Goal: Check status

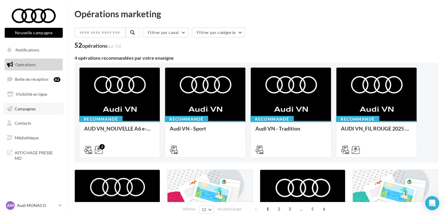
click at [30, 109] on span "Campagnes" at bounding box center [25, 108] width 21 height 5
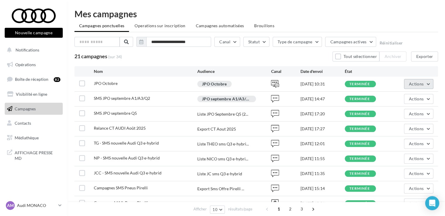
click at [412, 83] on span "Actions" at bounding box center [416, 84] width 15 height 5
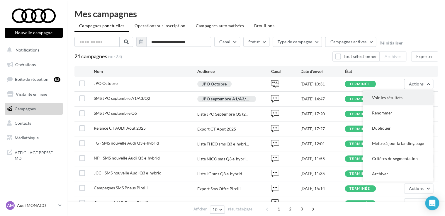
click at [396, 96] on button "Voir les résultats" at bounding box center [398, 97] width 71 height 15
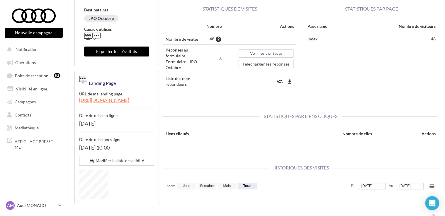
scroll to position [64, 0]
drag, startPoint x: 111, startPoint y: 169, endPoint x: 134, endPoint y: 196, distance: 36.2
click at [134, 196] on link at bounding box center [116, 184] width 75 height 29
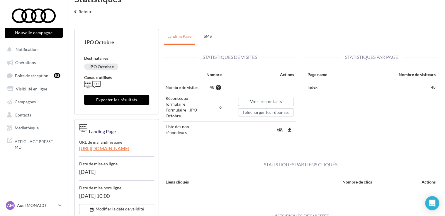
scroll to position [15, 0]
click at [416, 13] on div "Statistiques keyboard_arrow_left Retour" at bounding box center [256, 7] width 378 height 25
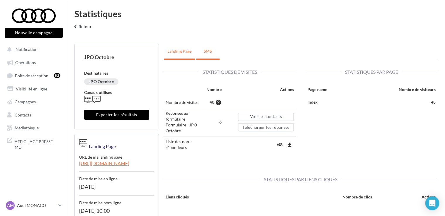
click at [210, 47] on link "SMS" at bounding box center [207, 51] width 23 height 15
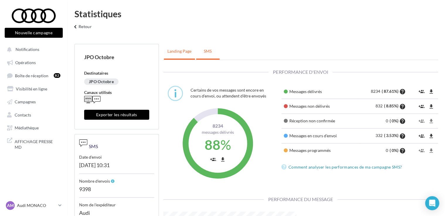
click at [173, 52] on link "landing page" at bounding box center [179, 51] width 31 height 15
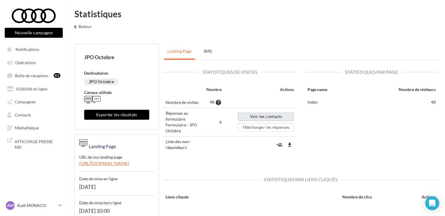
click at [252, 116] on link "Voir les contacts" at bounding box center [266, 117] width 56 height 8
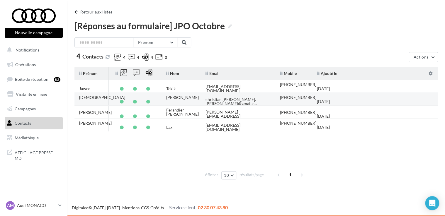
scroll to position [1, 0]
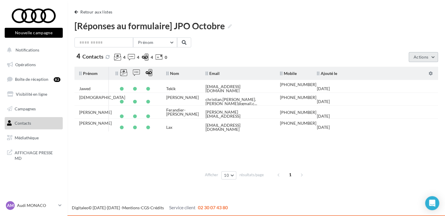
click at [415, 56] on span "Actions" at bounding box center [421, 57] width 15 height 5
click at [376, 53] on div "Actions Exporter les contacts Supprimer les contacts" at bounding box center [381, 58] width 113 height 12
click at [77, 11] on span "button" at bounding box center [76, 12] width 4 height 4
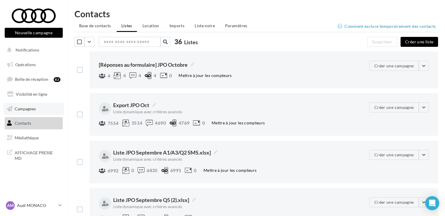
click at [32, 107] on span "Campagnes" at bounding box center [25, 108] width 21 height 5
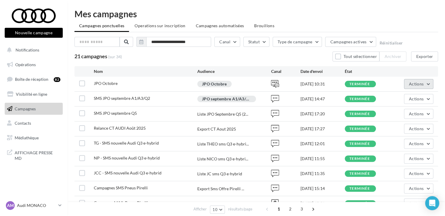
click at [416, 83] on span "Actions" at bounding box center [416, 84] width 15 height 5
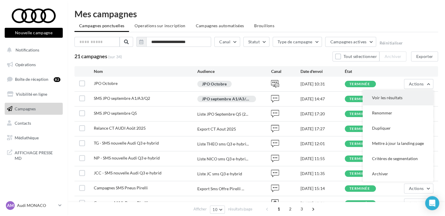
click at [392, 97] on button "Voir les résultats" at bounding box center [398, 97] width 71 height 15
